Goal: Check status: Check status

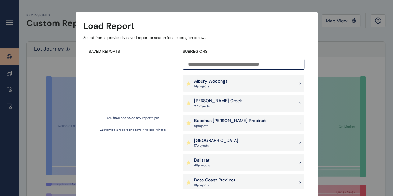
click at [340, 22] on div "Load Report Select from a previously saved report or search for a subregion bel…" at bounding box center [196, 92] width 393 height 184
click at [213, 81] on p "Albury Wodonga" at bounding box center [211, 81] width 34 height 6
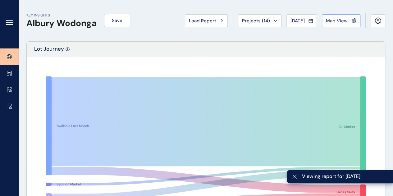
click at [339, 21] on span "Map View" at bounding box center [337, 21] width 22 height 6
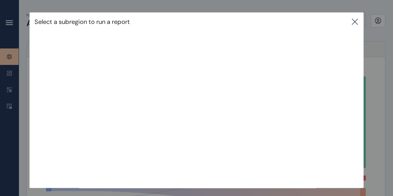
click at [356, 21] on icon at bounding box center [354, 21] width 7 height 7
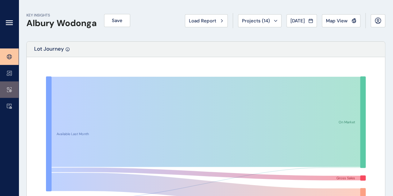
click at [10, 86] on link at bounding box center [9, 89] width 19 height 16
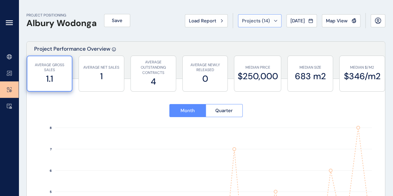
click at [273, 21] on icon at bounding box center [275, 21] width 4 height 2
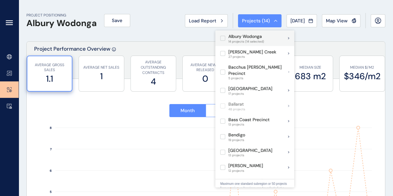
click at [221, 40] on label at bounding box center [222, 38] width 5 height 5
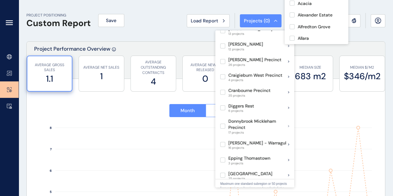
scroll to position [122, 0]
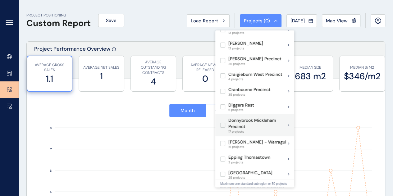
click at [223, 123] on label at bounding box center [222, 125] width 5 height 5
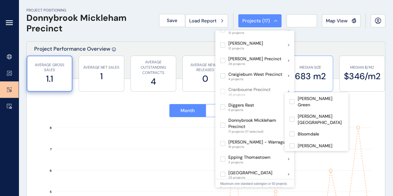
type input "**********"
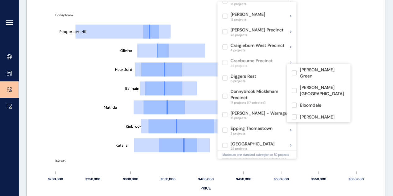
scroll to position [385, 0]
